Goal: Task Accomplishment & Management: Use online tool/utility

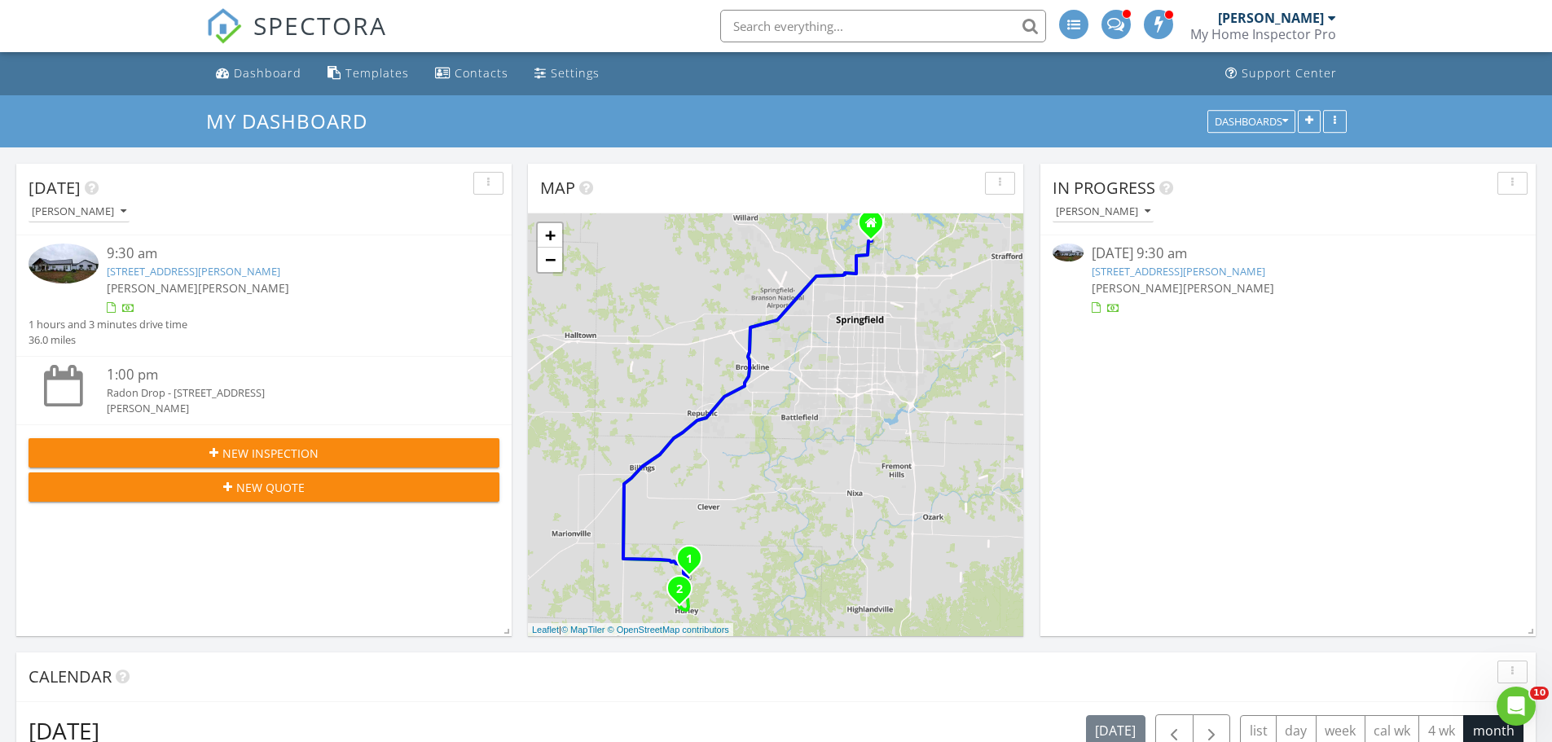
click at [1189, 271] on link "[STREET_ADDRESS][PERSON_NAME]" at bounding box center [1179, 271] width 174 height 15
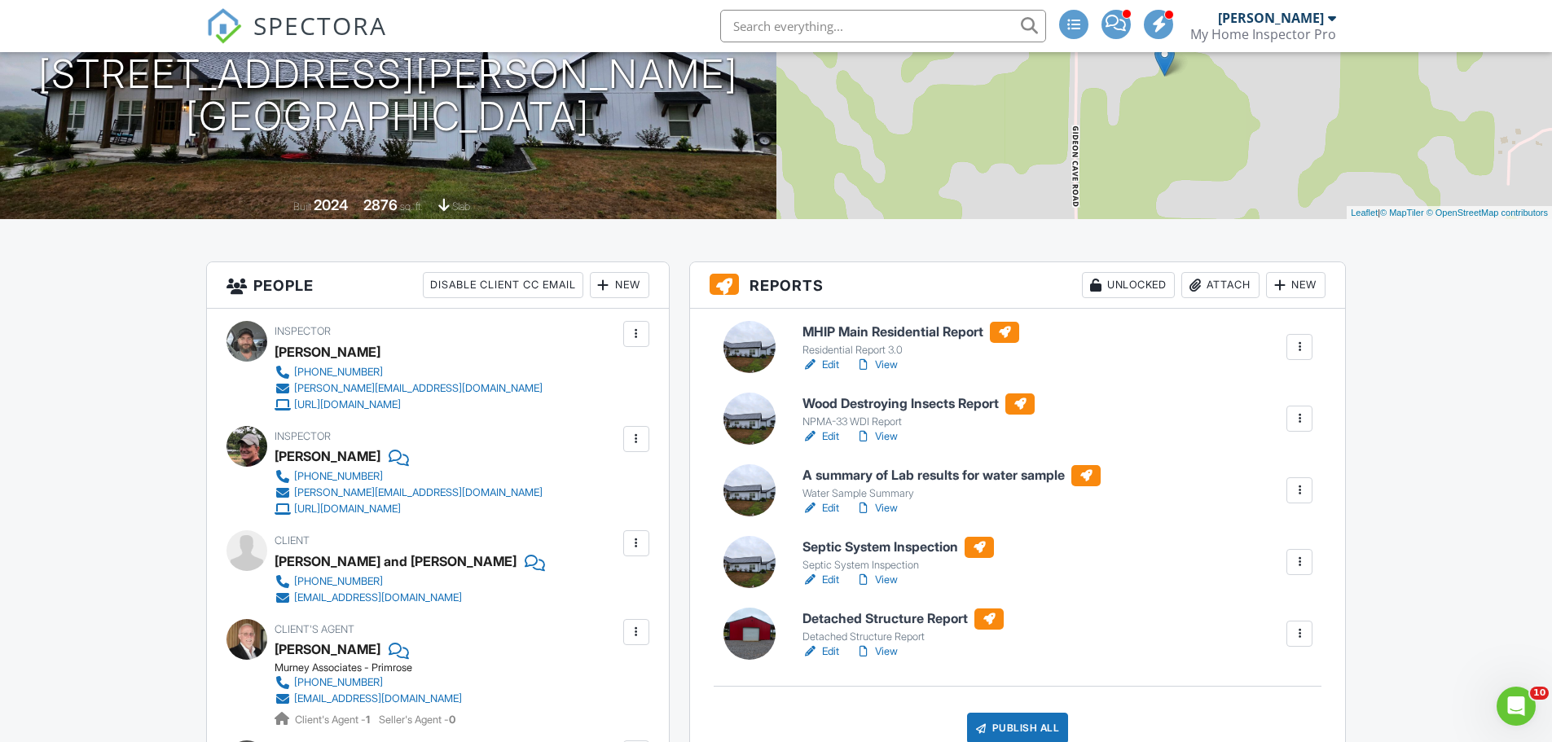
scroll to position [244, 0]
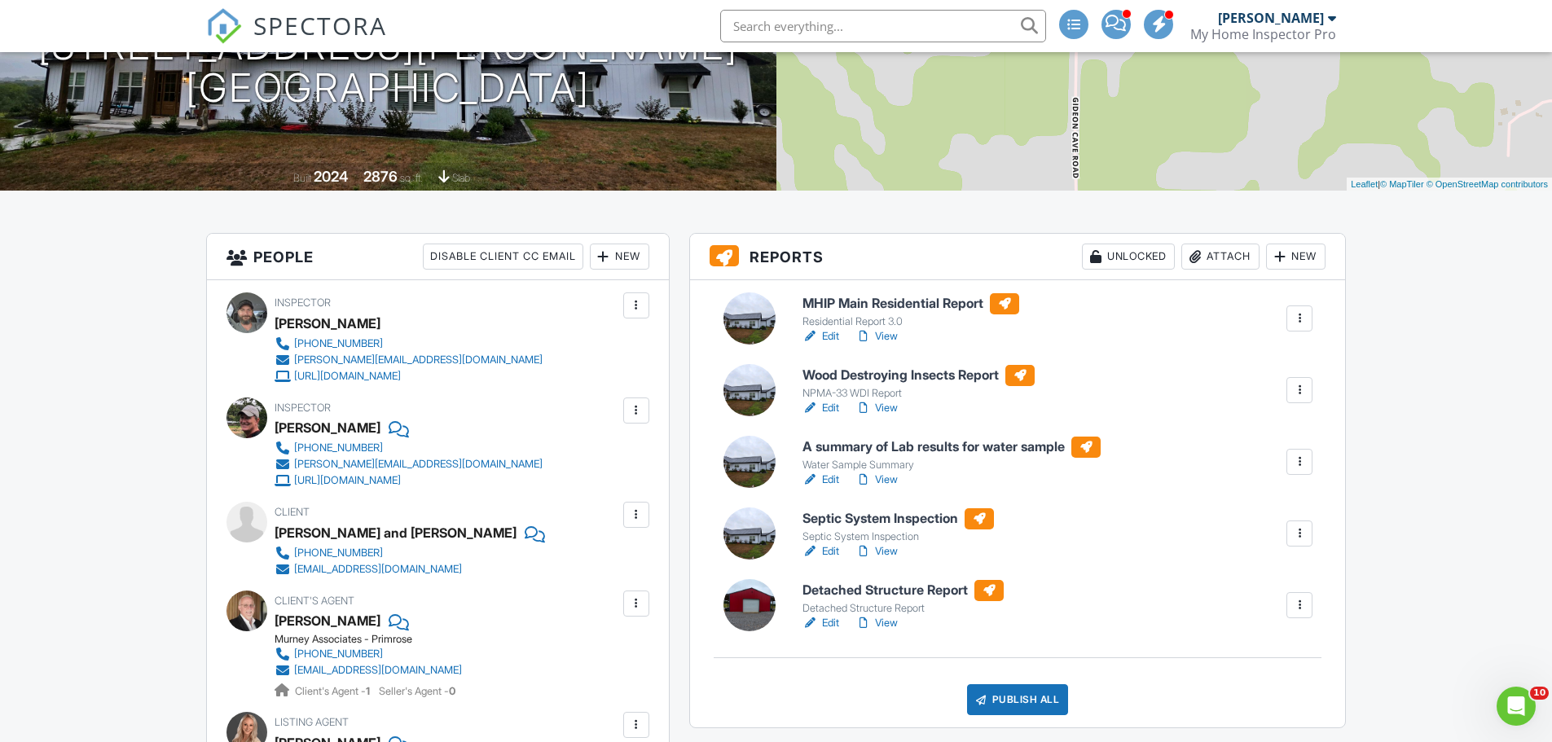
click at [965, 296] on h6 "MHIP Main Residential Report" at bounding box center [911, 303] width 217 height 21
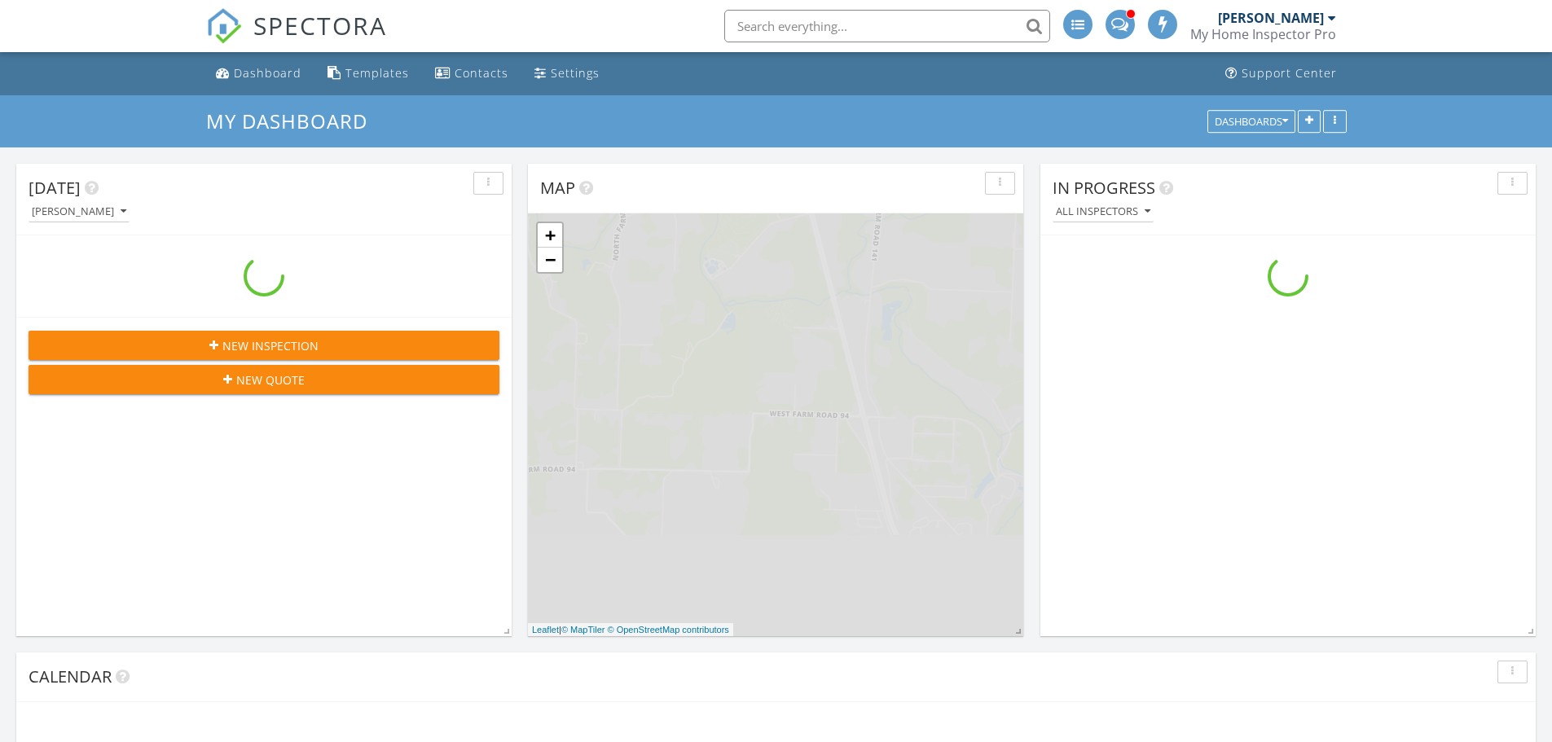
scroll to position [1508, 1578]
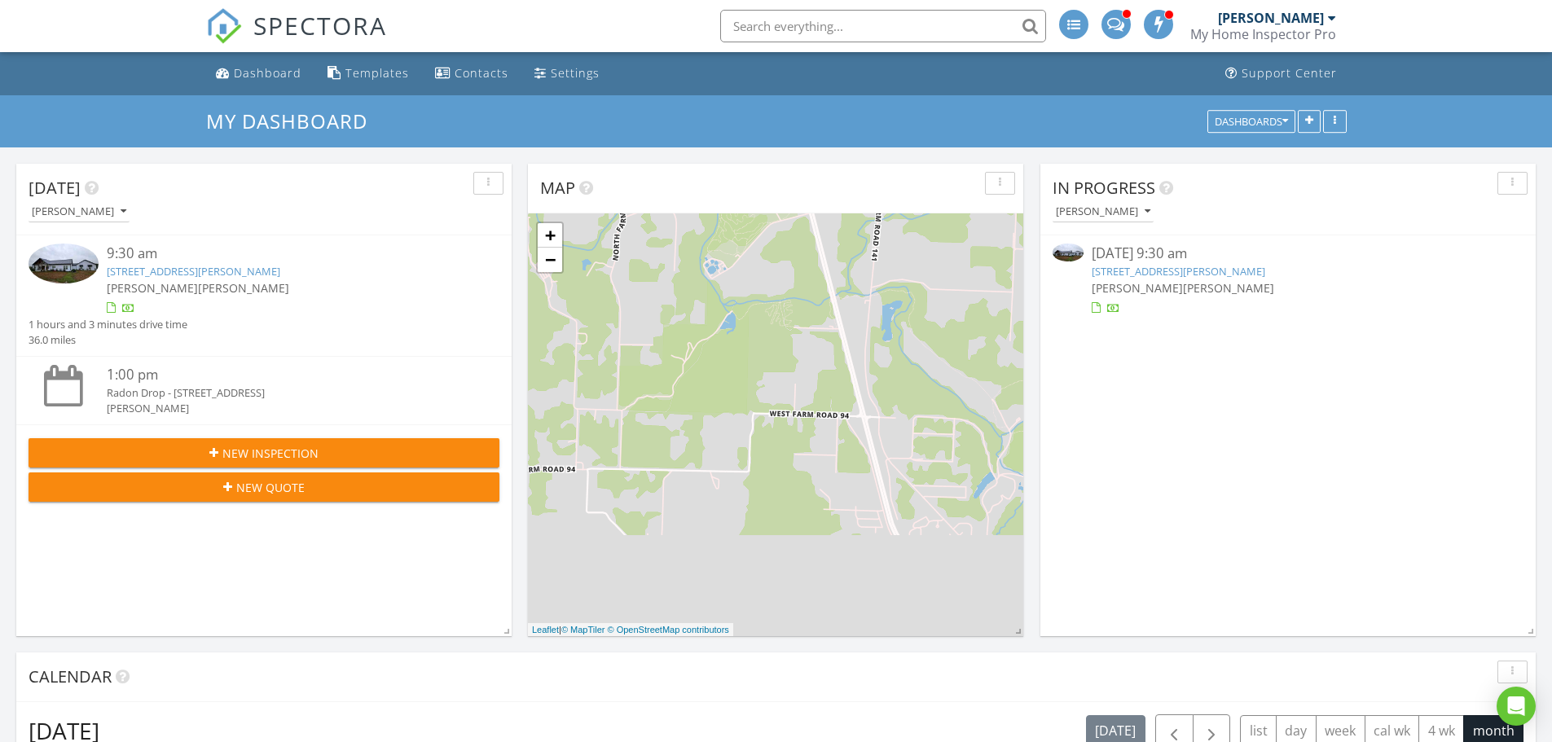
click at [1266, 265] on link "[STREET_ADDRESS][PERSON_NAME]" at bounding box center [1179, 271] width 174 height 15
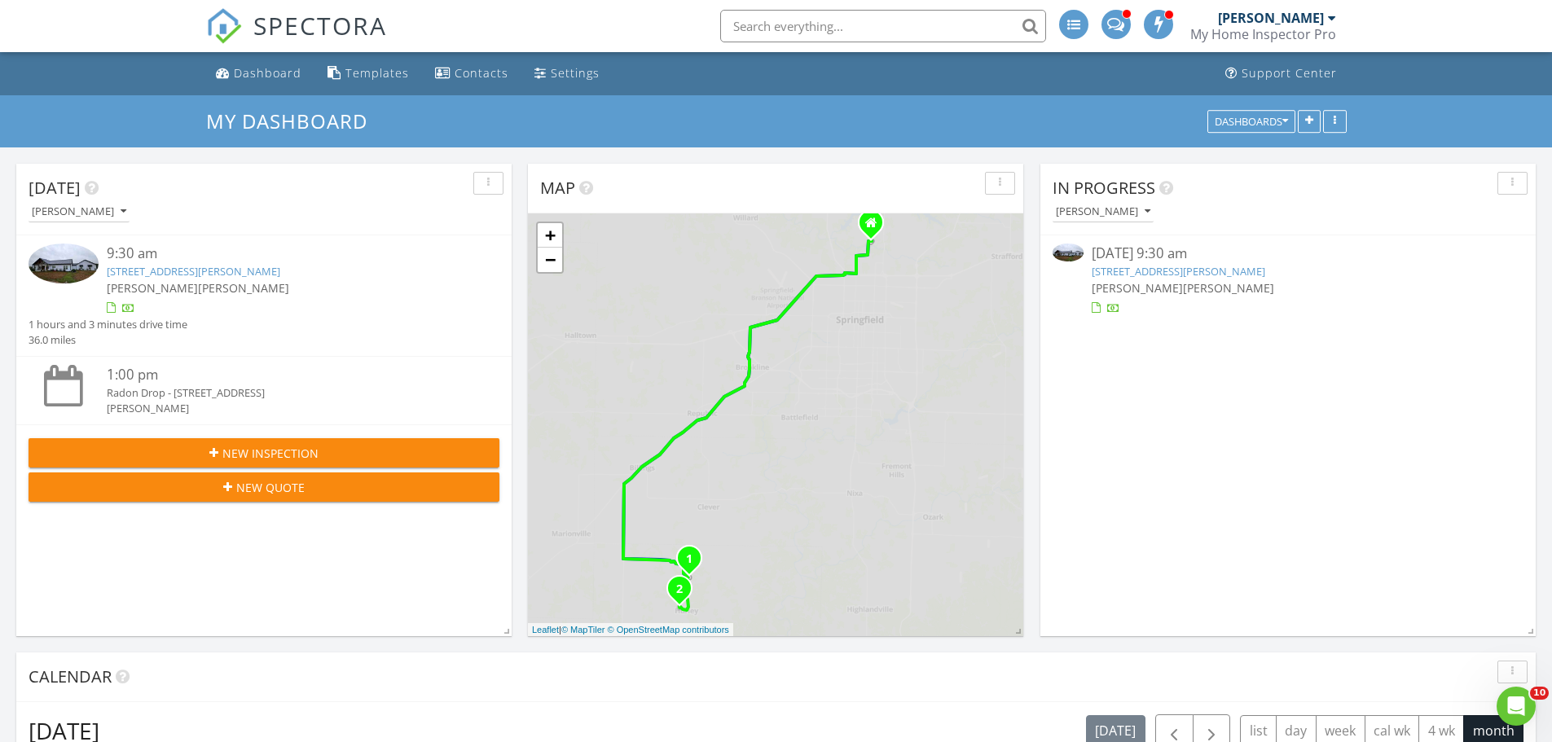
scroll to position [0, 0]
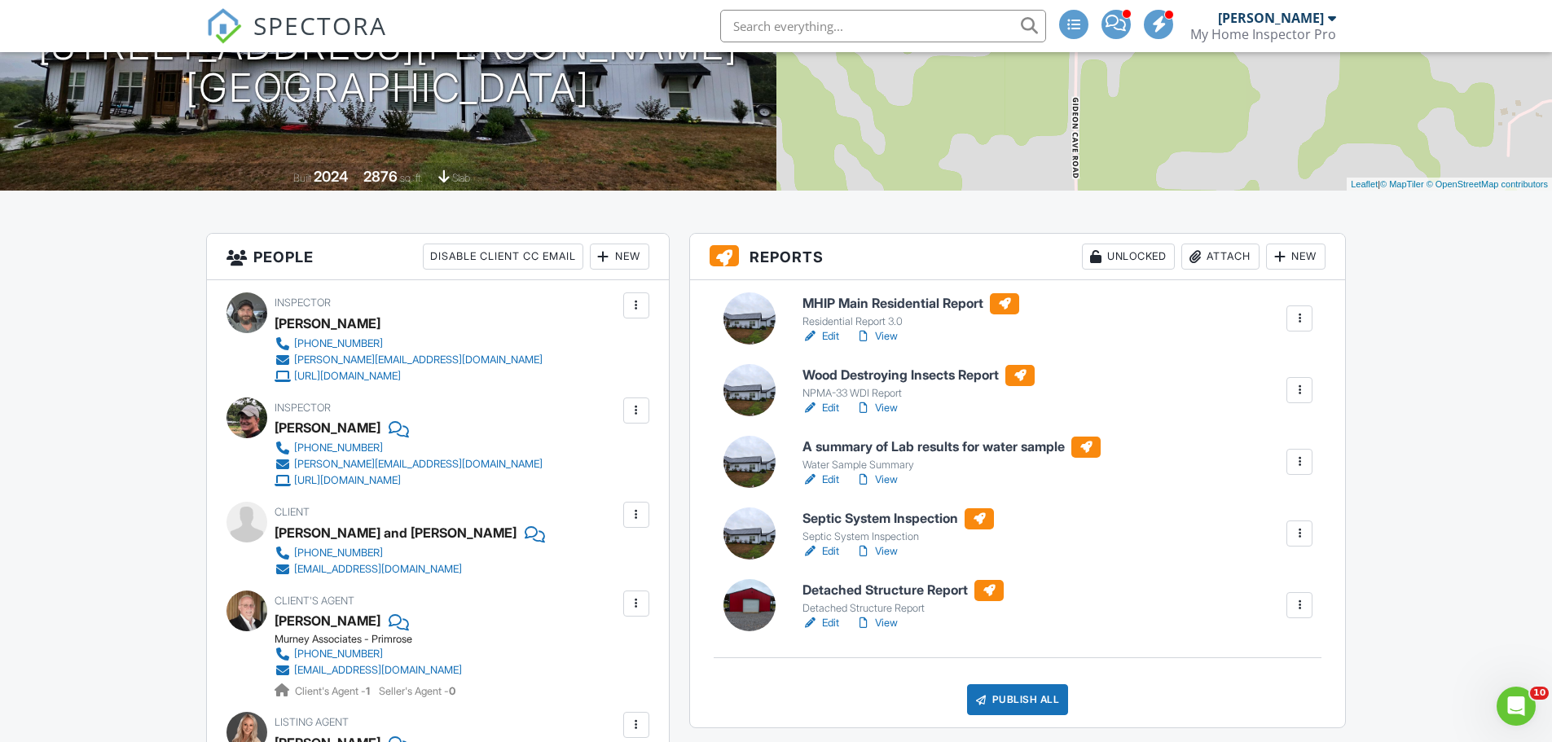
click at [930, 593] on h6 "Detached Structure Report" at bounding box center [903, 590] width 201 height 21
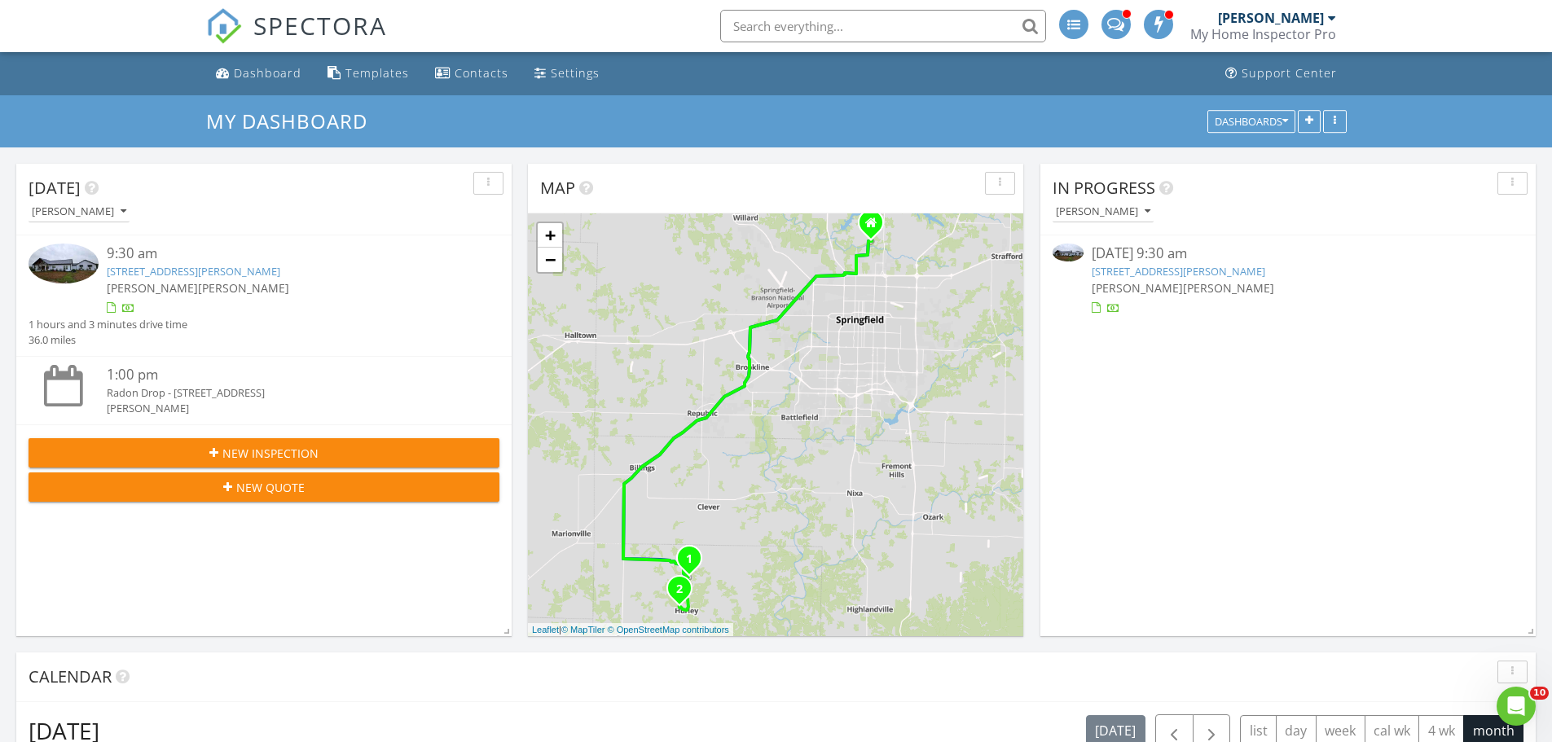
click at [1206, 267] on link "[STREET_ADDRESS][PERSON_NAME]" at bounding box center [1179, 271] width 174 height 15
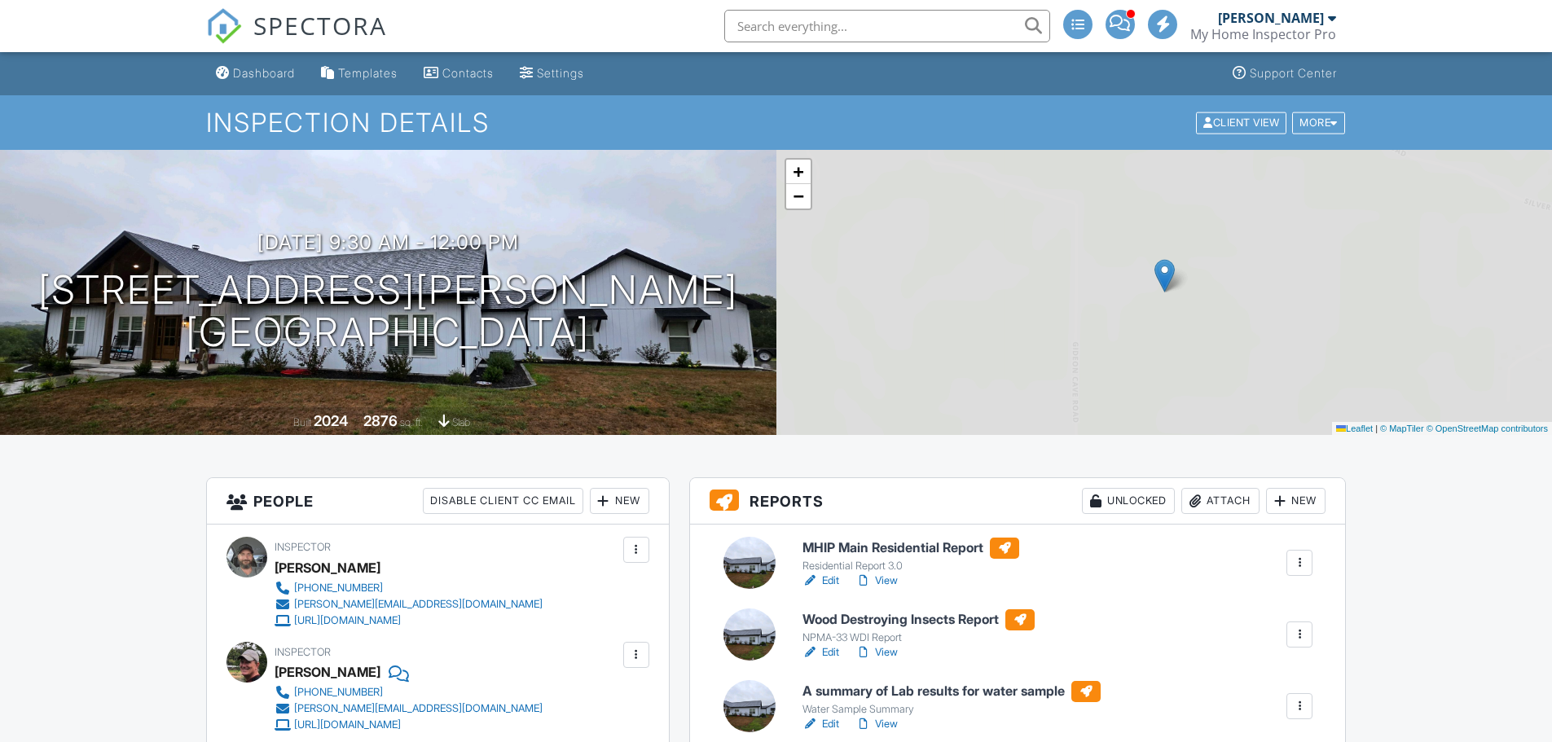
click at [920, 544] on h6 "MHIP Main Residential Report" at bounding box center [911, 548] width 217 height 21
